Goal: Task Accomplishment & Management: Manage account settings

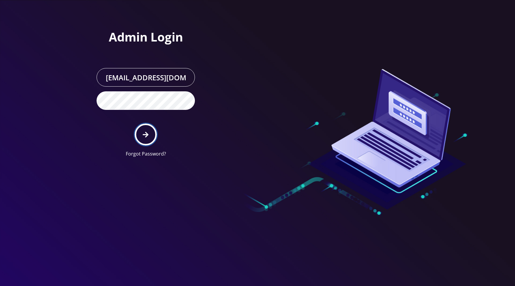
click at [148, 140] on button "submit" at bounding box center [146, 134] width 22 height 22
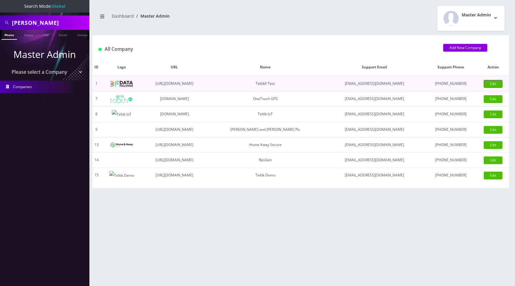
click at [493, 83] on link "Edit" at bounding box center [493, 84] width 19 height 8
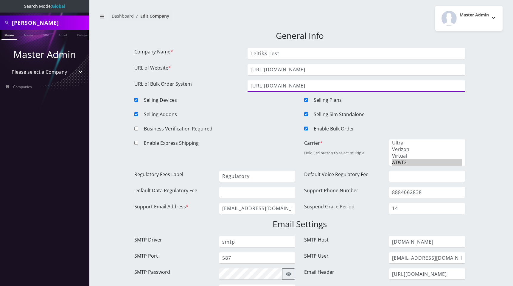
click at [323, 87] on input "[URL][DOMAIN_NAME]" at bounding box center [357, 85] width 218 height 11
paste input "wholesale-frontend.vercel.app/"
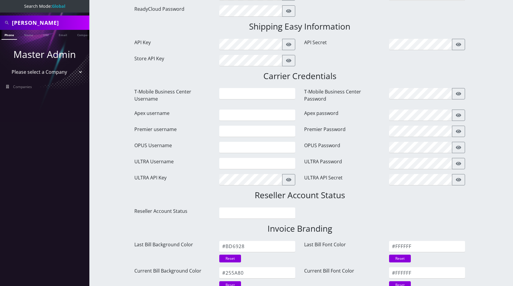
scroll to position [744, 0]
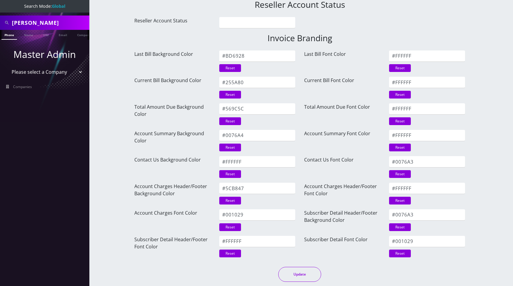
type input "https://iot-wholesale-frontend.vercel.app"
click at [300, 274] on button "Update" at bounding box center [299, 273] width 43 height 15
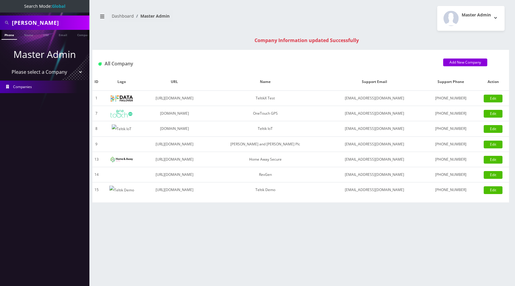
click at [44, 73] on select "Please select a Company TeltikX Test OneTouch GPS Teltik IoT [PERSON_NAME] and …" at bounding box center [45, 71] width 76 height 11
select select "1"
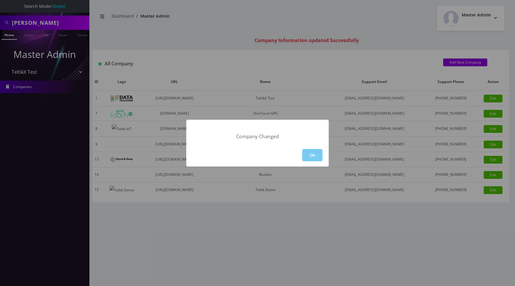
click at [318, 154] on button "OK" at bounding box center [312, 155] width 20 height 12
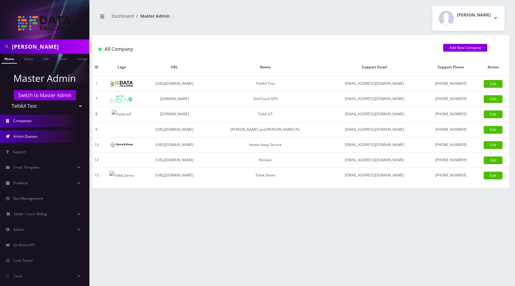
click at [32, 139] on link "Action Queues" at bounding box center [44, 136] width 89 height 13
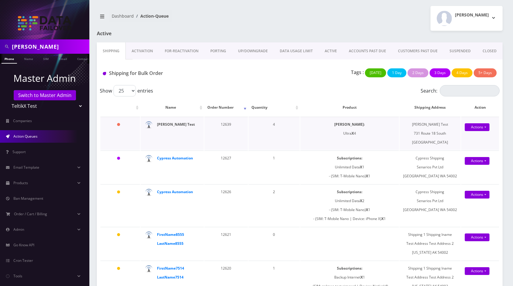
click at [169, 125] on strong "[PERSON_NAME] Test" at bounding box center [176, 124] width 38 height 5
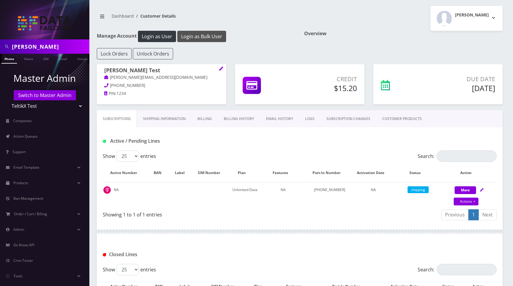
click at [204, 37] on button "Login as Bulk User" at bounding box center [201, 36] width 49 height 11
click at [39, 123] on link "Companies" at bounding box center [44, 120] width 89 height 13
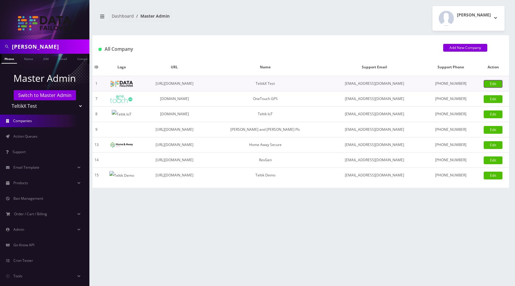
click at [493, 83] on link "Edit" at bounding box center [493, 84] width 19 height 8
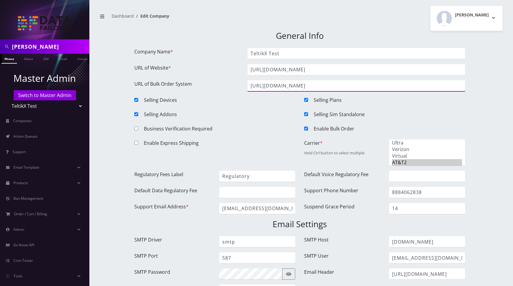
drag, startPoint x: 269, startPoint y: 86, endPoint x: 359, endPoint y: 86, distance: 89.1
click at [359, 86] on input "[URL][DOMAIN_NAME]" at bounding box center [357, 85] width 218 height 11
paste input "[DOMAIN_NAME]"
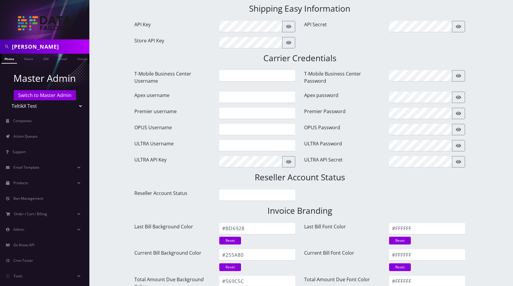
scroll to position [744, 0]
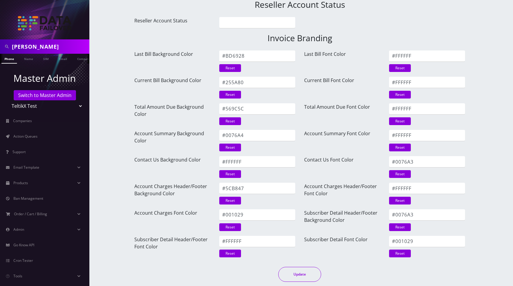
type input "https://iot-portal.britex.pw"
click at [301, 269] on button "Update" at bounding box center [299, 273] width 43 height 15
